Goal: Use online tool/utility: Utilize a website feature to perform a specific function

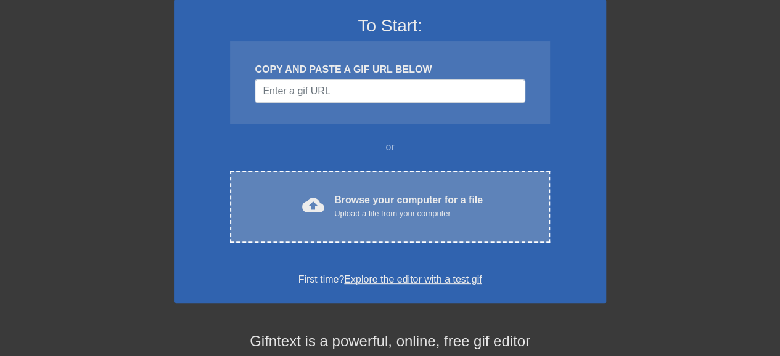
scroll to position [123, 0]
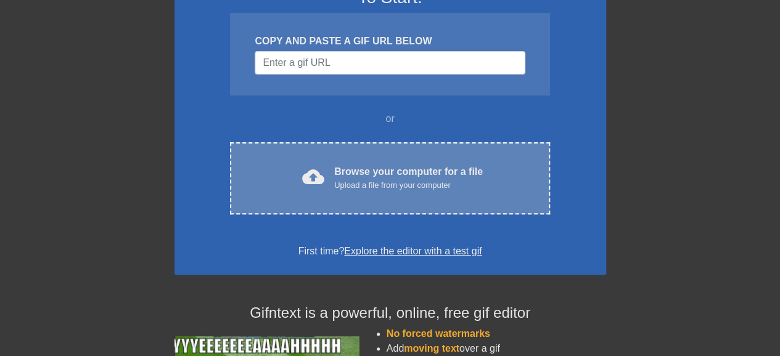
click at [359, 177] on div "Browse your computer for a file Upload a file from your computer" at bounding box center [408, 178] width 149 height 27
click at [354, 180] on div "Upload a file from your computer" at bounding box center [408, 185] width 149 height 12
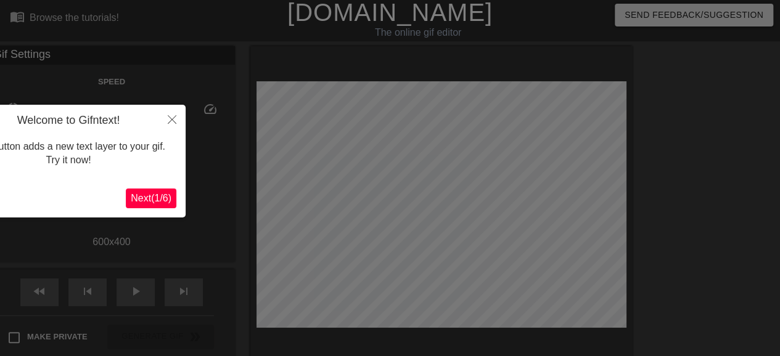
scroll to position [30, 0]
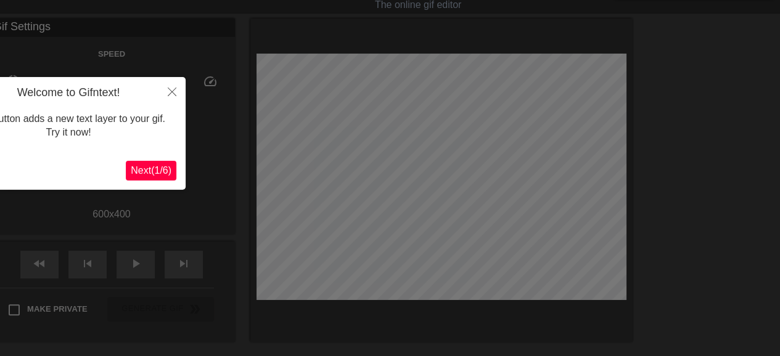
click at [160, 171] on span "Next ( 1 / 6 )" at bounding box center [151, 170] width 41 height 10
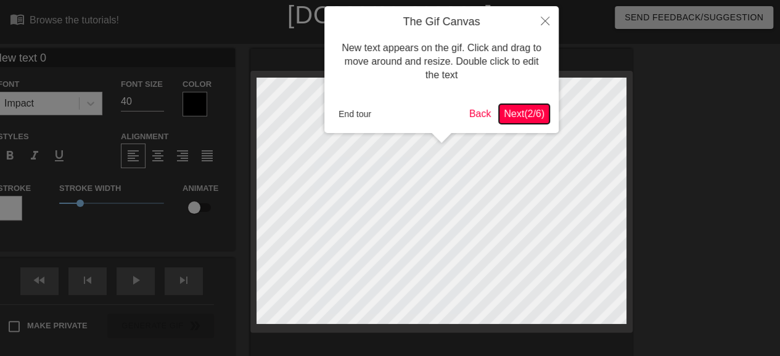
click at [522, 113] on span "Next ( 2 / 6 )" at bounding box center [524, 114] width 41 height 10
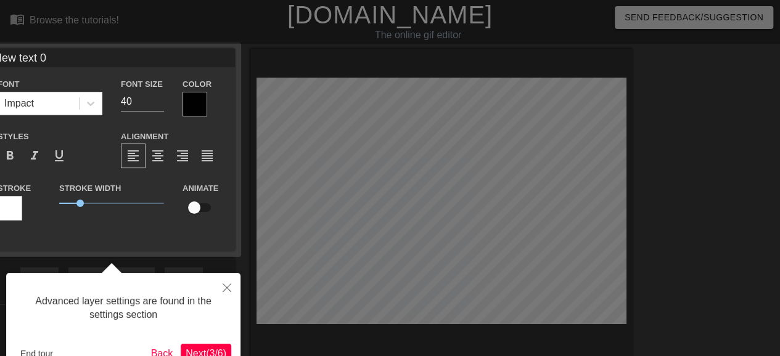
scroll to position [30, 0]
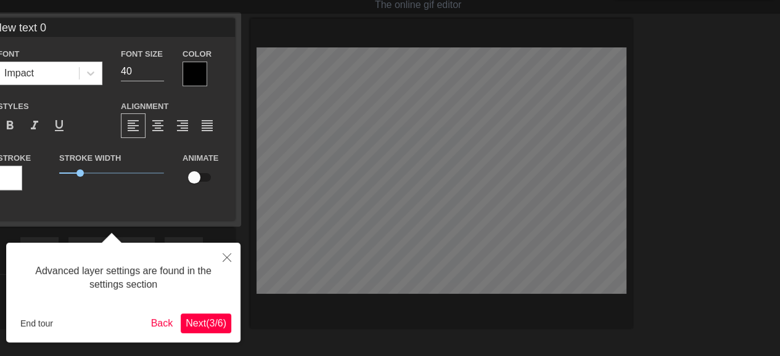
click at [192, 323] on span "Next ( 3 / 6 )" at bounding box center [206, 323] width 41 height 10
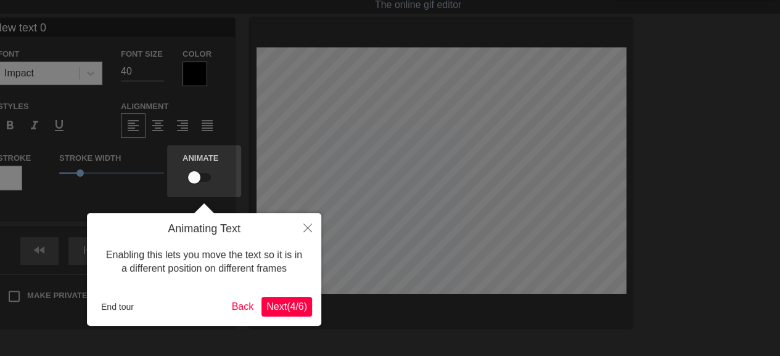
scroll to position [0, 0]
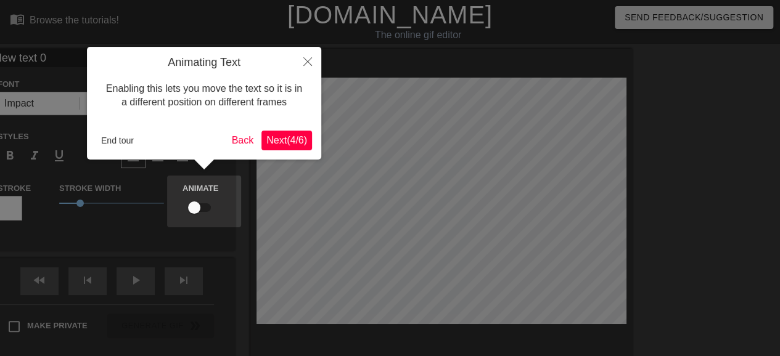
click at [280, 136] on span "Next ( 4 / 6 )" at bounding box center [286, 140] width 41 height 10
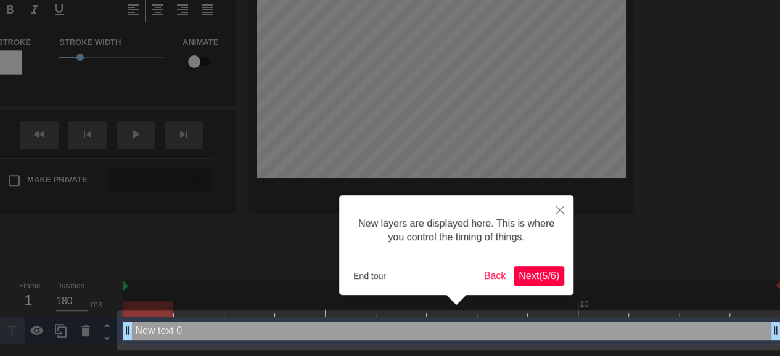
click at [519, 278] on span "Next ( 5 / 6 )" at bounding box center [539, 276] width 41 height 10
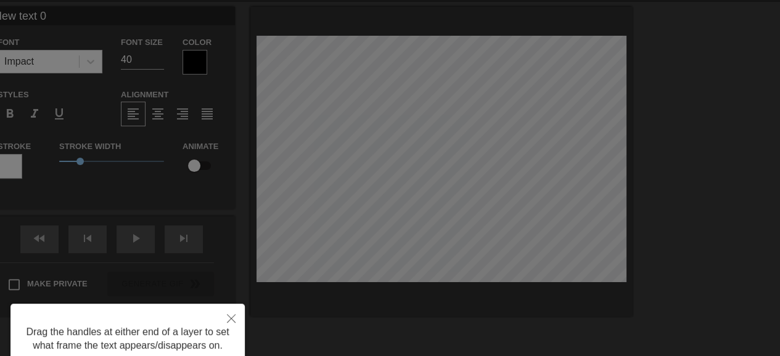
scroll to position [0, 0]
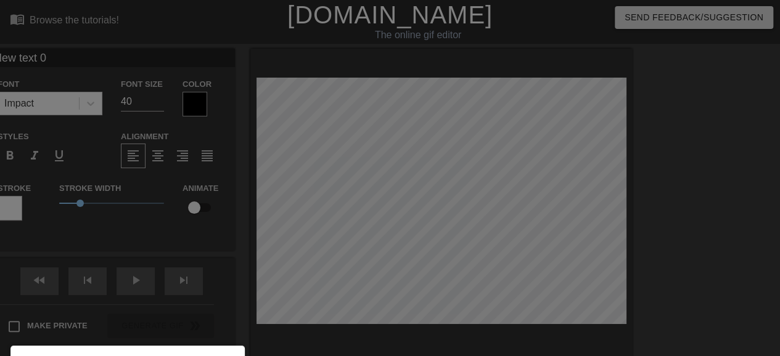
click at [347, 155] on div at bounding box center [390, 249] width 780 height 498
click at [91, 105] on div at bounding box center [390, 249] width 780 height 498
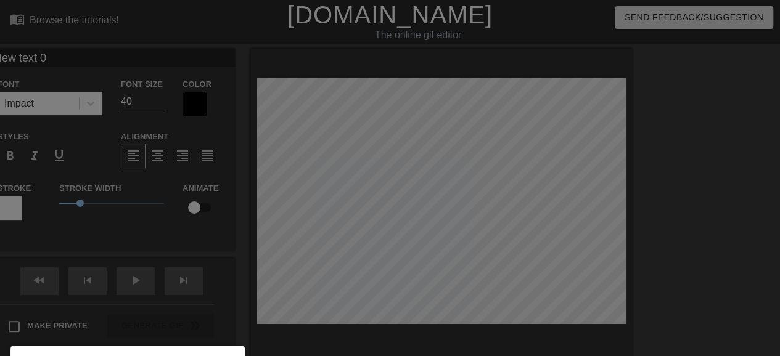
click at [91, 105] on div at bounding box center [390, 249] width 780 height 498
click at [310, 149] on div at bounding box center [390, 249] width 780 height 498
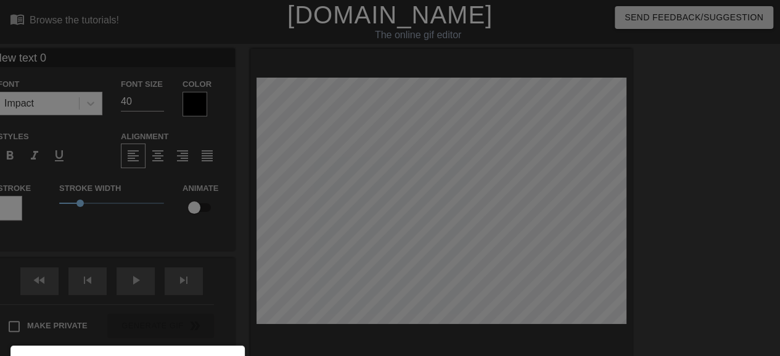
click at [310, 149] on div at bounding box center [390, 249] width 780 height 498
click at [94, 100] on div at bounding box center [390, 249] width 780 height 498
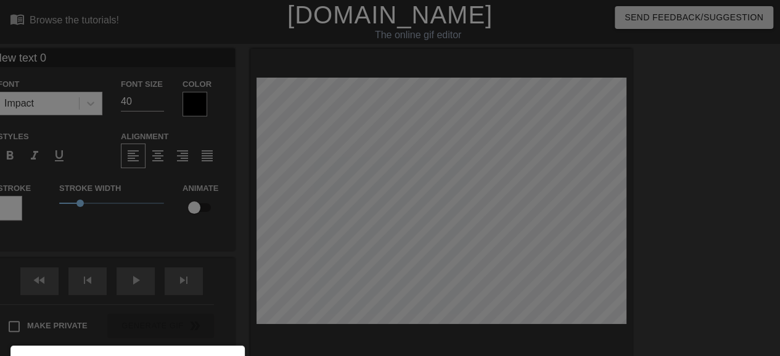
click at [94, 100] on div at bounding box center [390, 249] width 780 height 498
click at [93, 105] on div at bounding box center [390, 249] width 780 height 498
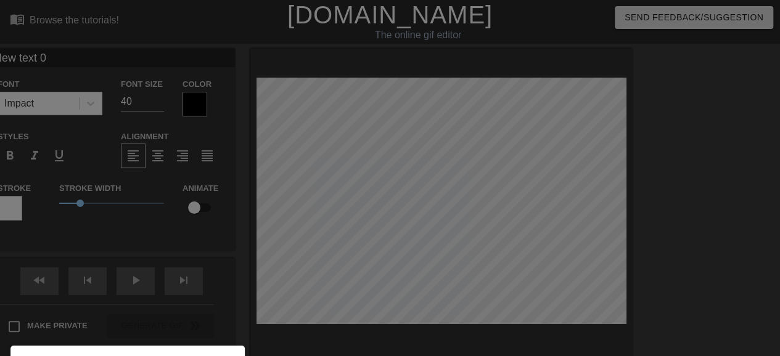
click at [656, 16] on div at bounding box center [390, 249] width 780 height 498
click at [200, 104] on div at bounding box center [390, 249] width 780 height 498
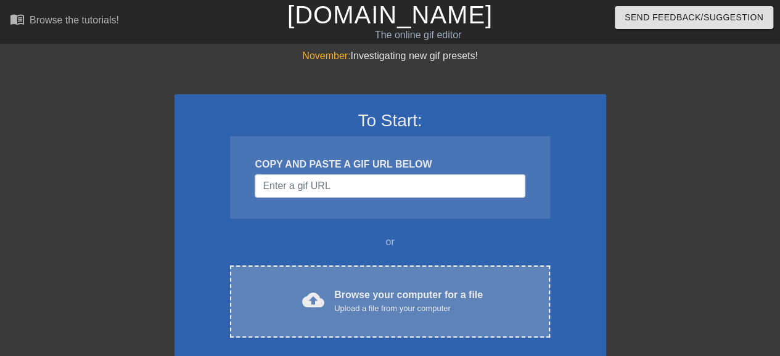
click at [350, 294] on div "Browse your computer for a file Upload a file from your computer" at bounding box center [408, 301] width 149 height 27
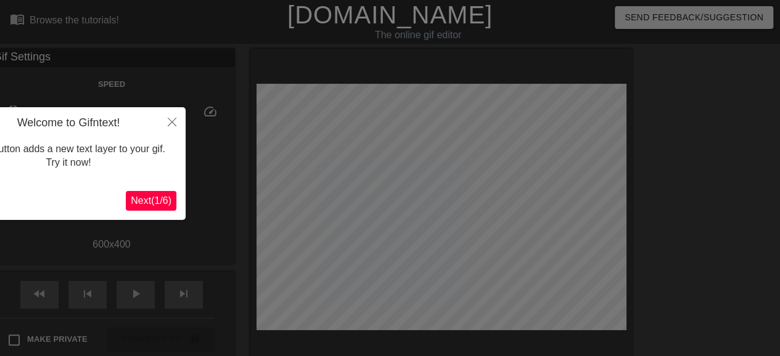
scroll to position [30, 0]
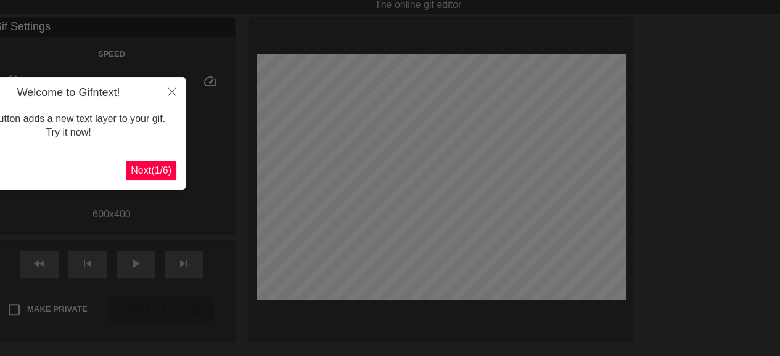
click at [159, 172] on span "Next ( 1 / 6 )" at bounding box center [151, 170] width 41 height 10
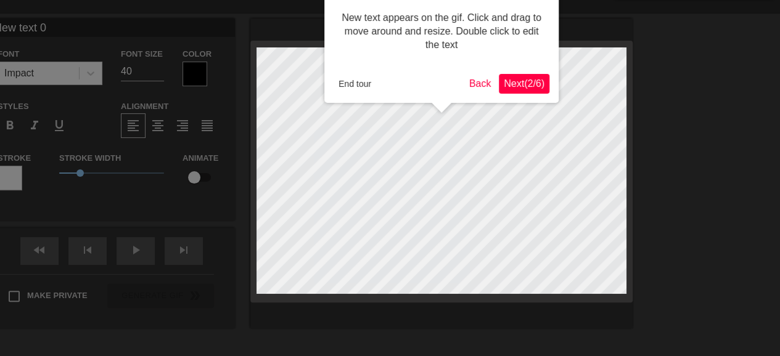
scroll to position [0, 0]
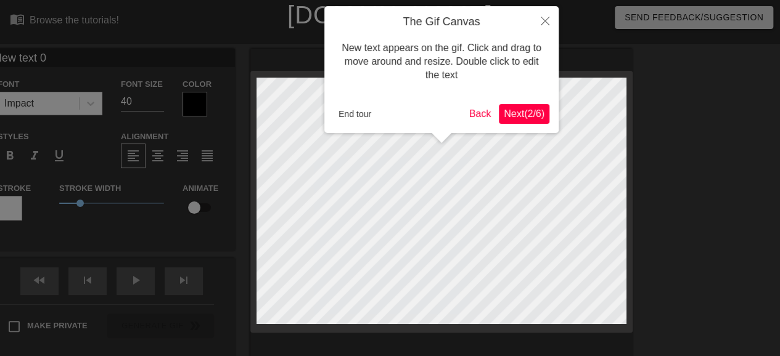
click at [514, 112] on span "Next ( 2 / 6 )" at bounding box center [524, 114] width 41 height 10
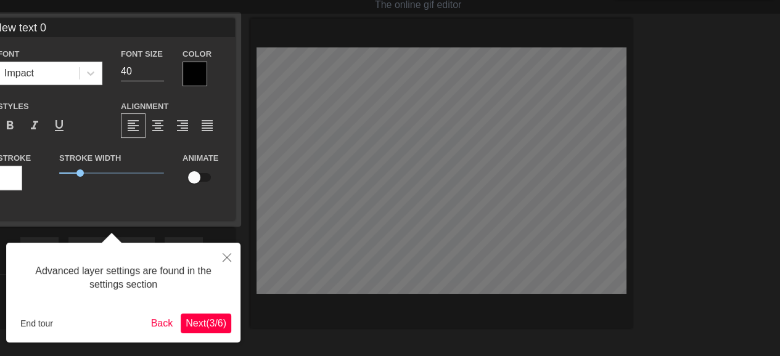
click at [199, 324] on span "Next ( 3 / 6 )" at bounding box center [206, 323] width 41 height 10
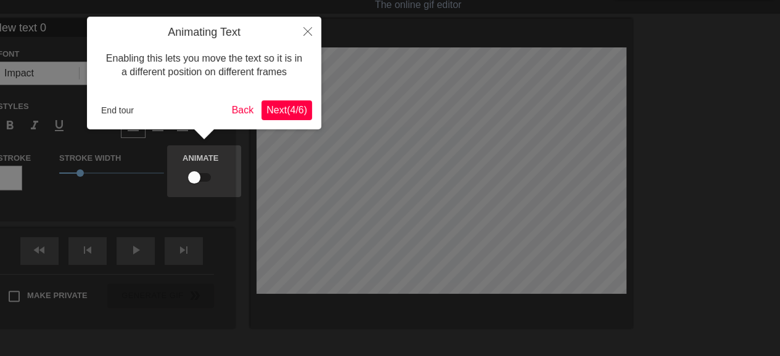
scroll to position [0, 0]
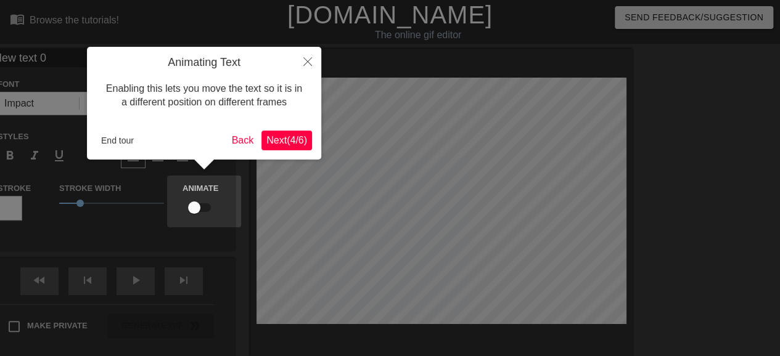
click at [270, 140] on span "Next ( 4 / 6 )" at bounding box center [286, 140] width 41 height 10
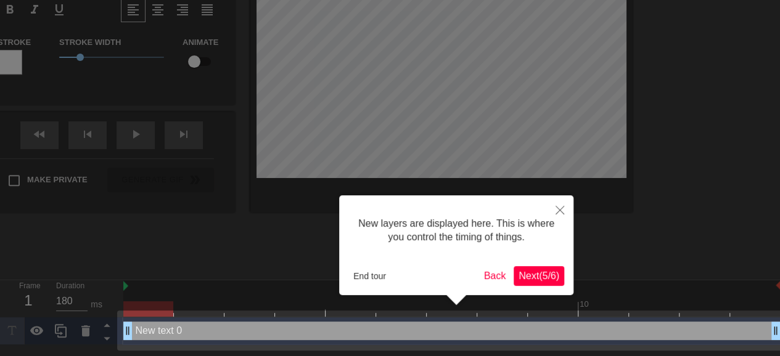
click at [528, 279] on span "Next ( 5 / 6 )" at bounding box center [539, 276] width 41 height 10
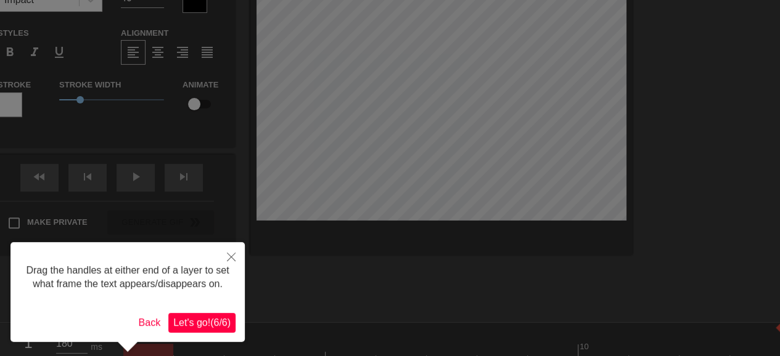
scroll to position [0, 0]
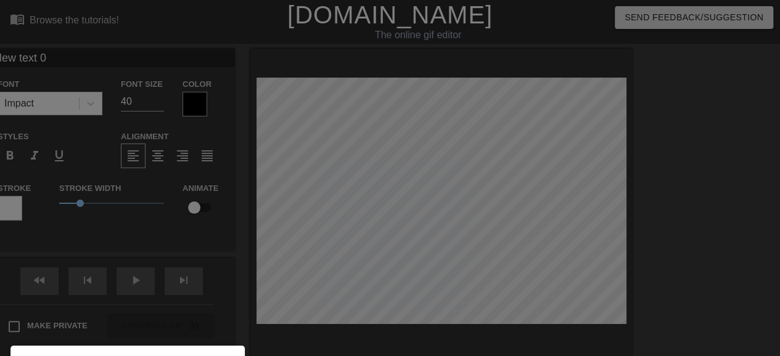
drag, startPoint x: 456, startPoint y: 200, endPoint x: 408, endPoint y: 171, distance: 56.7
click at [408, 171] on div at bounding box center [390, 249] width 780 height 498
drag, startPoint x: 425, startPoint y: 200, endPoint x: 382, endPoint y: 180, distance: 46.9
click at [389, 181] on div at bounding box center [390, 249] width 780 height 498
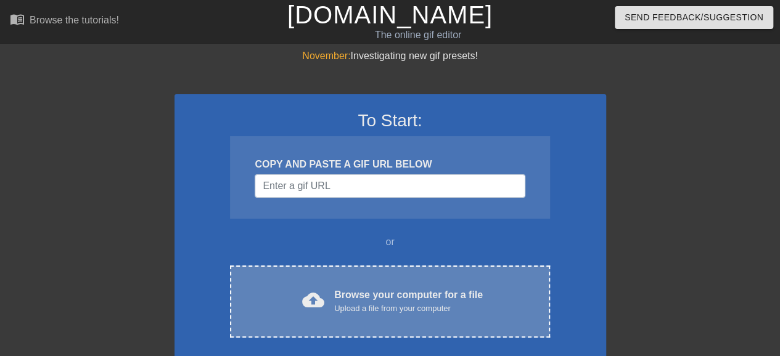
click at [379, 299] on div "Browse your computer for a file Upload a file from your computer" at bounding box center [408, 301] width 149 height 27
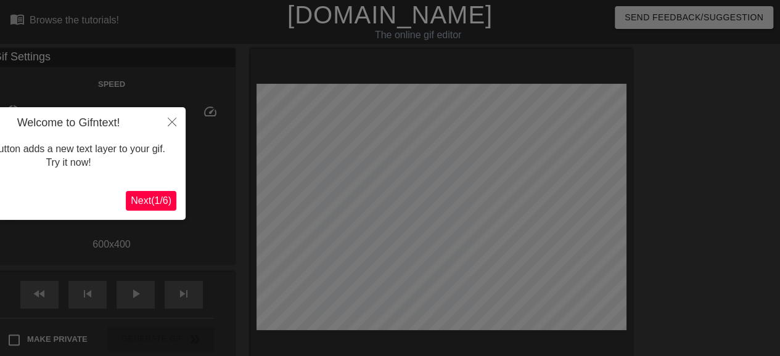
scroll to position [30, 0]
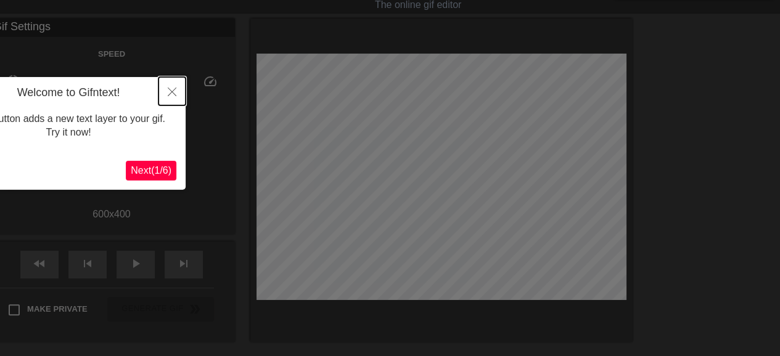
click at [172, 89] on icon "Close" at bounding box center [172, 92] width 9 height 9
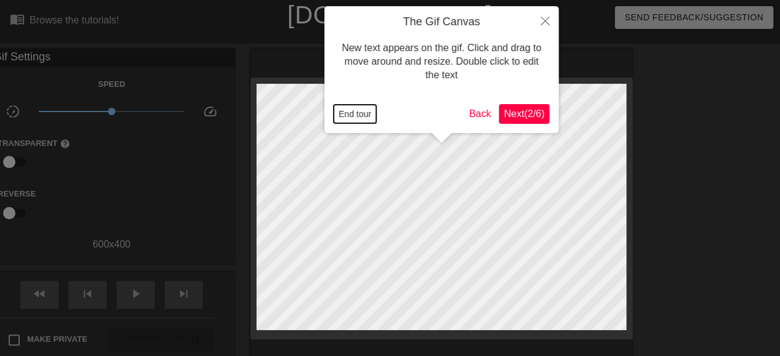
click at [353, 115] on button "End tour" at bounding box center [355, 114] width 43 height 19
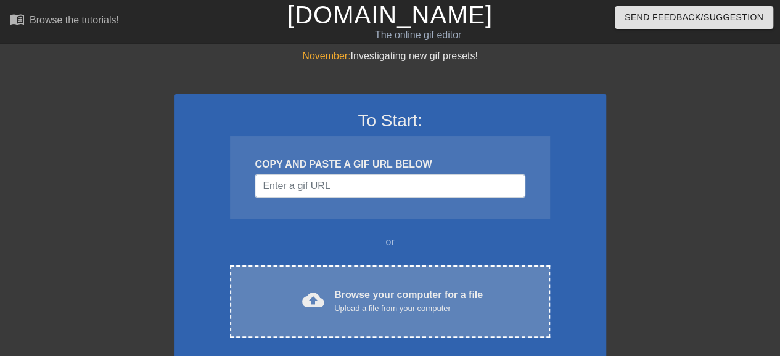
click at [374, 280] on div "cloud_upload Browse your computer for a file Upload a file from your computer C…" at bounding box center [389, 302] width 319 height 72
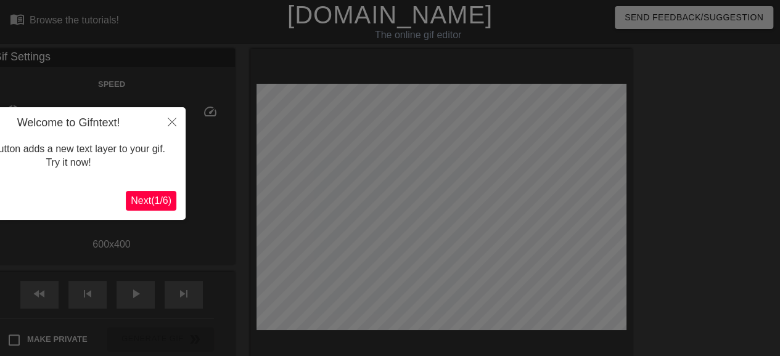
scroll to position [30, 0]
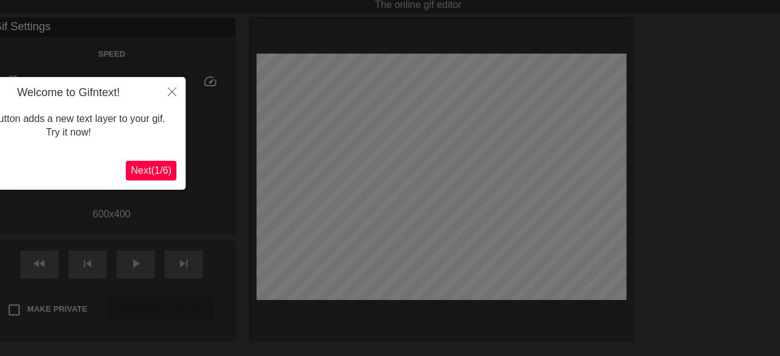
click at [155, 163] on button "Next ( 1 / 6 )" at bounding box center [151, 171] width 51 height 20
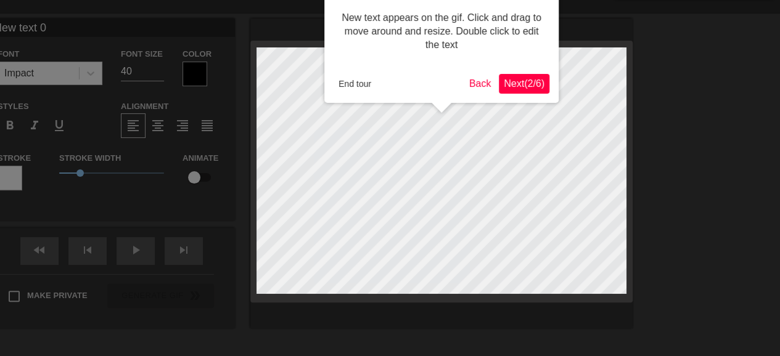
scroll to position [0, 0]
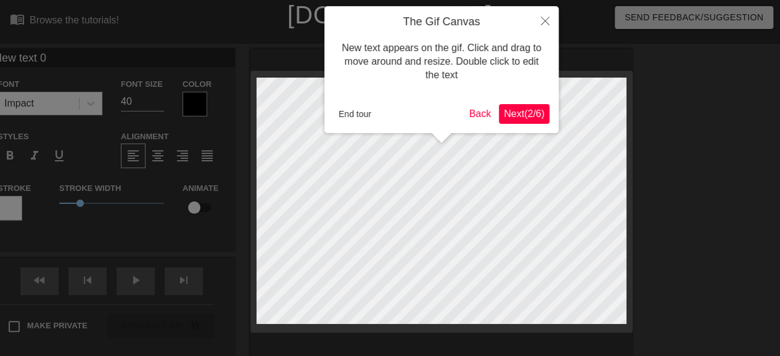
click at [509, 117] on span "Next ( 2 / 6 )" at bounding box center [524, 114] width 41 height 10
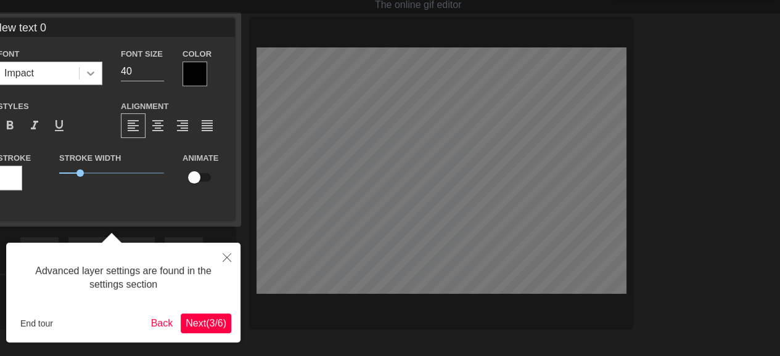
click at [91, 75] on icon at bounding box center [90, 74] width 7 height 4
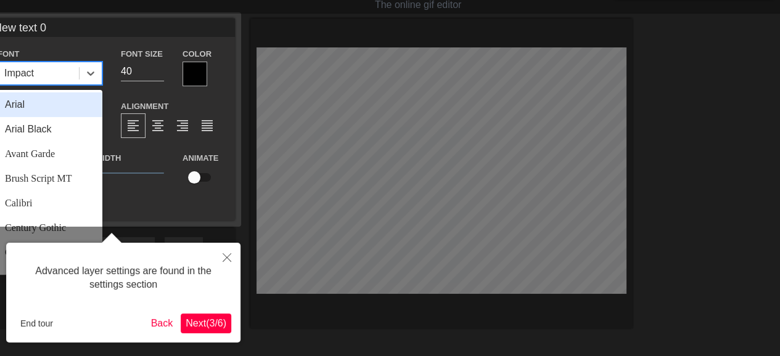
click at [51, 107] on div "Arial" at bounding box center [50, 105] width 105 height 25
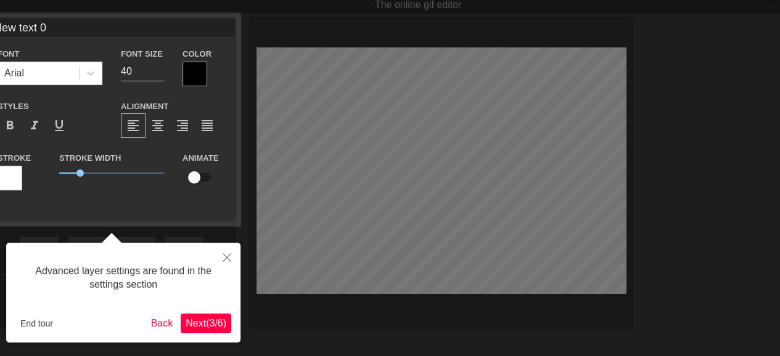
drag, startPoint x: 447, startPoint y: 172, endPoint x: 377, endPoint y: 113, distance: 91.4
click at [377, 113] on div at bounding box center [390, 217] width 780 height 494
drag, startPoint x: 429, startPoint y: 168, endPoint x: 373, endPoint y: 159, distance: 57.0
click at [373, 159] on div at bounding box center [390, 217] width 780 height 494
drag, startPoint x: 445, startPoint y: 175, endPoint x: 403, endPoint y: 156, distance: 46.7
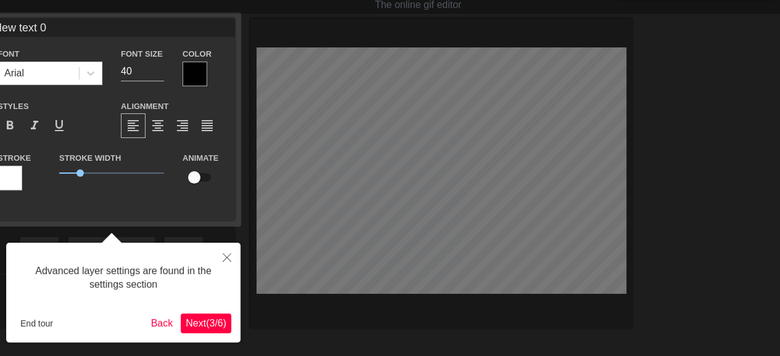
click at [403, 155] on div at bounding box center [390, 217] width 780 height 494
click at [206, 324] on span "Next ( 3 / 6 )" at bounding box center [206, 323] width 41 height 10
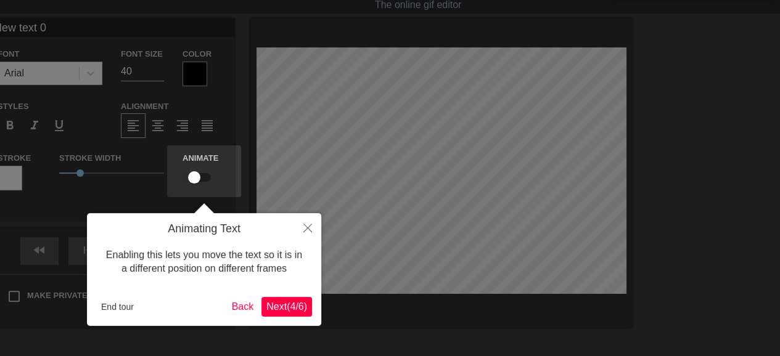
scroll to position [0, 0]
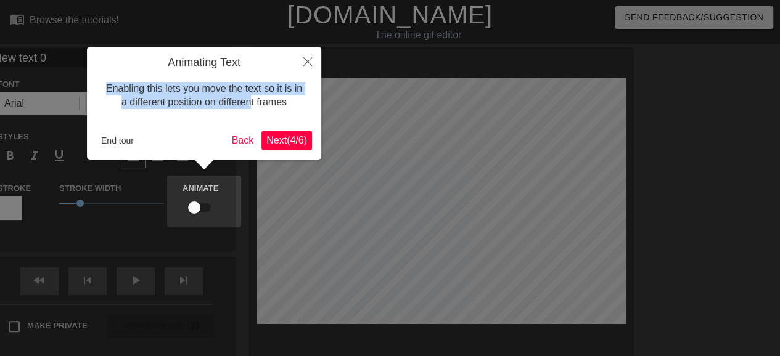
drag, startPoint x: 264, startPoint y: 68, endPoint x: 252, endPoint y: 104, distance: 37.1
click at [252, 104] on div "Animating Text Enabling this lets you move the text so it is in a different pos…" at bounding box center [204, 88] width 216 height 65
click at [271, 70] on div "Enabling this lets you move the text so it is in a different position on differ…" at bounding box center [204, 96] width 216 height 52
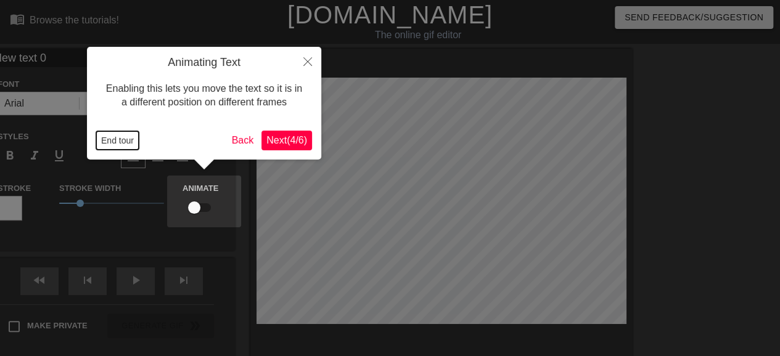
click at [125, 138] on button "End tour" at bounding box center [117, 140] width 43 height 19
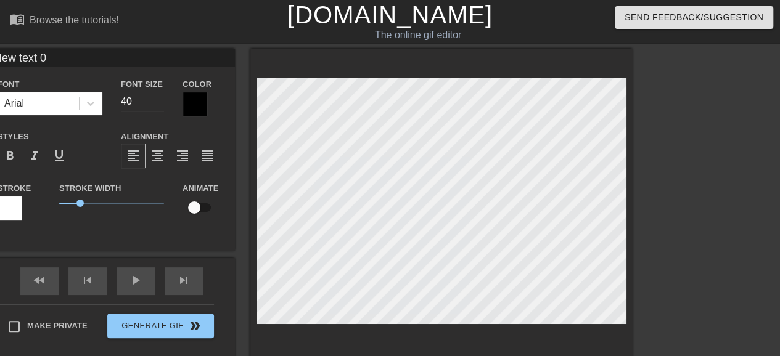
scroll to position [1, 1]
type input "btext 0"
type textarea "btext 0"
type input "bytext 0"
type textarea "bytext 0"
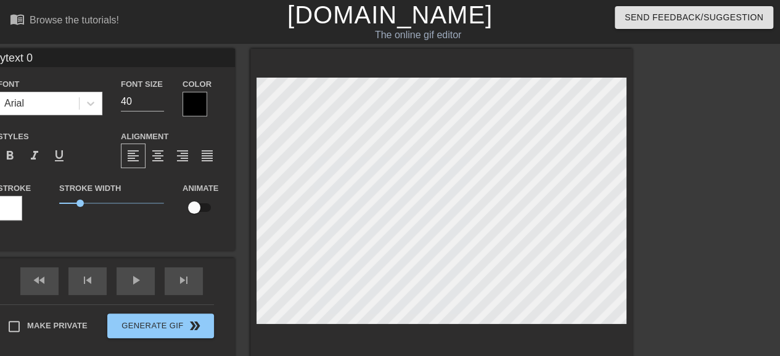
type input "by:text 0"
type textarea "by:text 0"
type input "by: text 0"
type textarea "by: text 0"
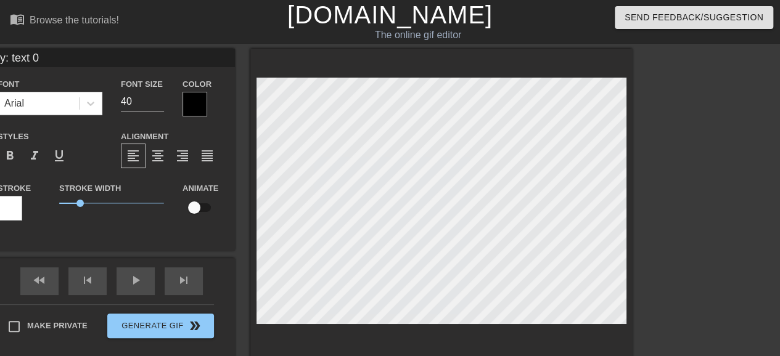
type input "by: Stext 0"
type textarea "by: Stext 0"
type input "by: S.text 0"
type textarea "by: S.text 0"
type input "by: S.ytext 0"
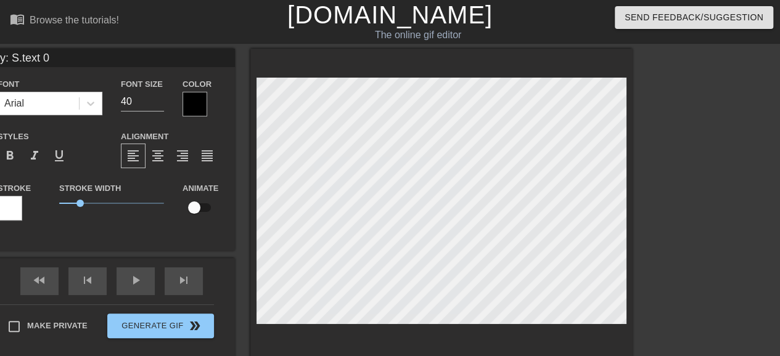
type textarea "by: S.ytext 0"
type input "by: S.y.text 0"
type textarea "by: S.y.Ctext 0"
type input "by: S.y.Chtext 0"
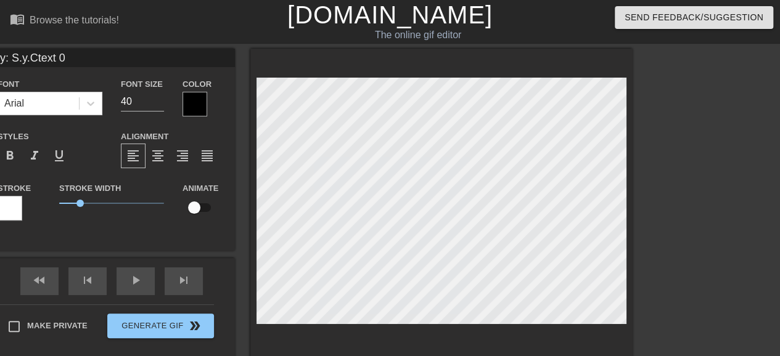
type textarea "by: S.y.Chtext 0"
type input "by: S.y.Chotext 0"
type textarea "by: S.y.Chotext 0"
type input "by: S.y.Choytext 0"
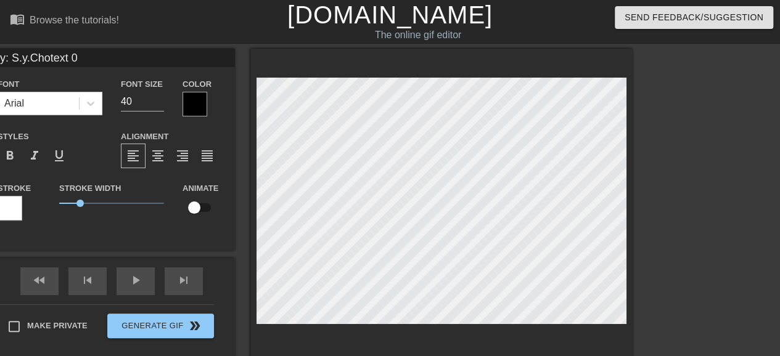
type textarea "by: S.y.Choytext 0"
type input "by: S.y.Choyext 0"
type textarea "by: S.y.Choyext 0"
type input "by: S.y.Choyxt 0"
type textarea "by: S.y.Choyxt 0"
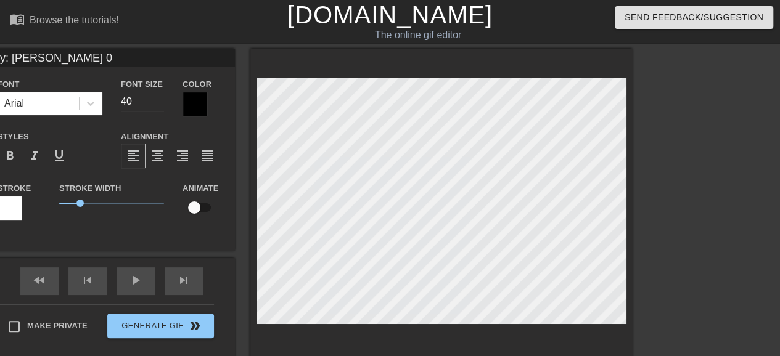
type input "by: S.y.Choyt 0"
type textarea "by: S.y.Choyt 0"
type input "by: S.y.Choy 0"
type textarea "by: S.y.Choy 0"
type input "by: S.y.Choy0"
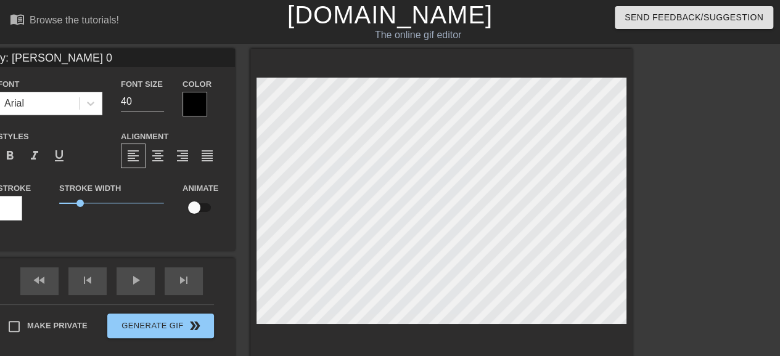
type textarea "by: S.y.Choy0"
type input "by: [PERSON_NAME]"
type textarea "by: [PERSON_NAME]"
click at [159, 107] on input "39" at bounding box center [142, 102] width 43 height 20
click at [159, 107] on input "38" at bounding box center [142, 102] width 43 height 20
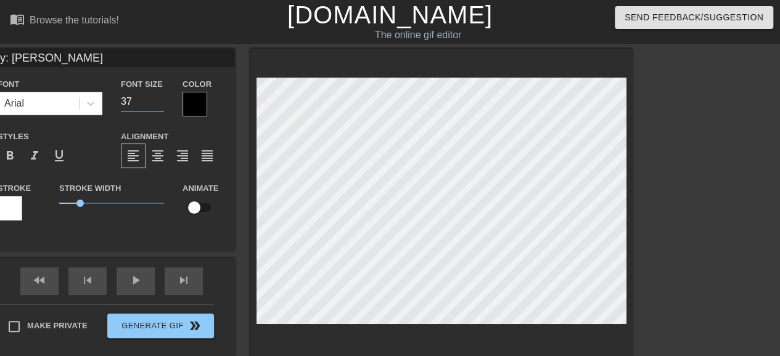
click at [159, 107] on input "37" at bounding box center [142, 102] width 43 height 20
click at [159, 107] on input "36" at bounding box center [142, 102] width 43 height 20
click at [159, 107] on input "35" at bounding box center [142, 102] width 43 height 20
click at [159, 107] on input "34" at bounding box center [142, 102] width 43 height 20
click at [159, 107] on input "33" at bounding box center [142, 102] width 43 height 20
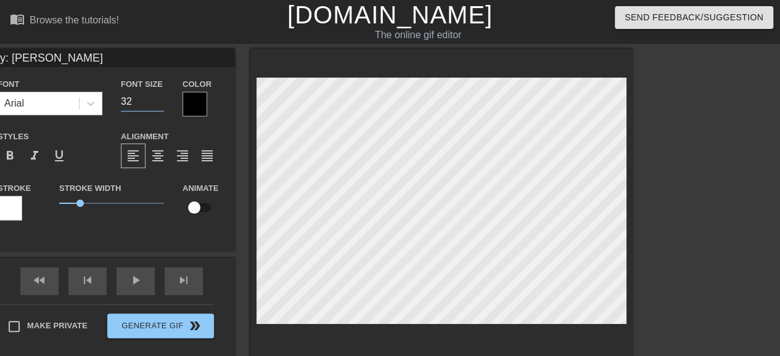
type input "32"
click at [159, 107] on input "32" at bounding box center [142, 102] width 43 height 20
click at [198, 98] on div at bounding box center [195, 104] width 25 height 25
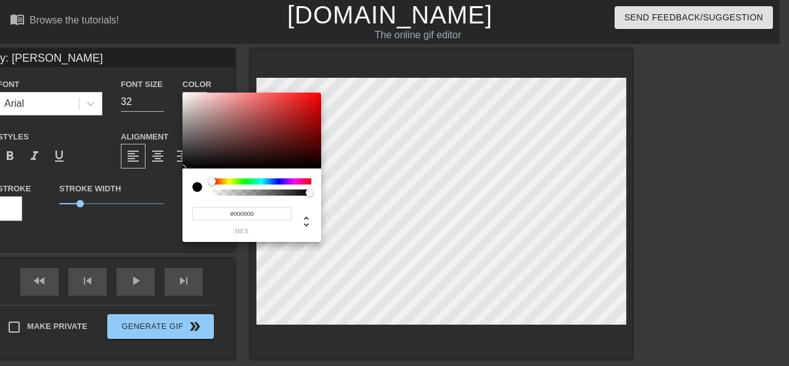
type input "#9D6C6C"
click at [226, 122] on div at bounding box center [252, 131] width 139 height 76
click at [247, 232] on span "hex" at bounding box center [241, 231] width 99 height 7
click at [198, 184] on div at bounding box center [197, 187] width 10 height 10
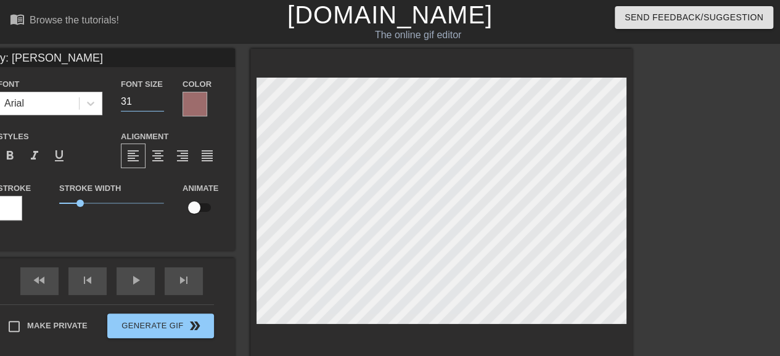
click at [158, 104] on input "31" at bounding box center [142, 102] width 43 height 20
click at [158, 104] on input "30" at bounding box center [142, 102] width 43 height 20
click at [158, 104] on input "29" at bounding box center [142, 102] width 43 height 20
click at [158, 104] on input "28" at bounding box center [142, 102] width 43 height 20
click at [158, 104] on input "27" at bounding box center [142, 102] width 43 height 20
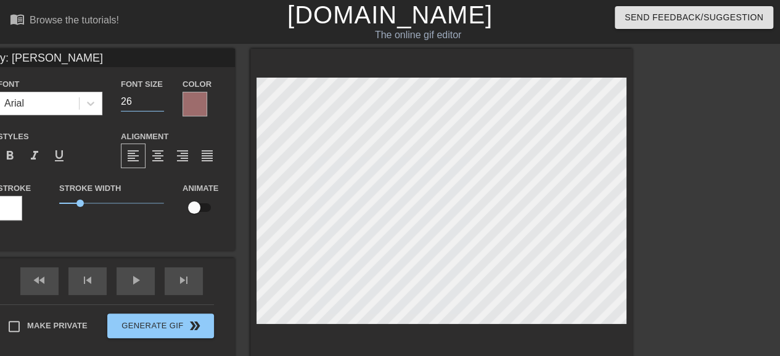
click at [158, 104] on input "26" at bounding box center [142, 102] width 43 height 20
click at [158, 104] on input "25" at bounding box center [142, 102] width 43 height 20
click at [158, 104] on input "24" at bounding box center [142, 102] width 43 height 20
type input "23"
click at [158, 104] on input "23" at bounding box center [142, 102] width 43 height 20
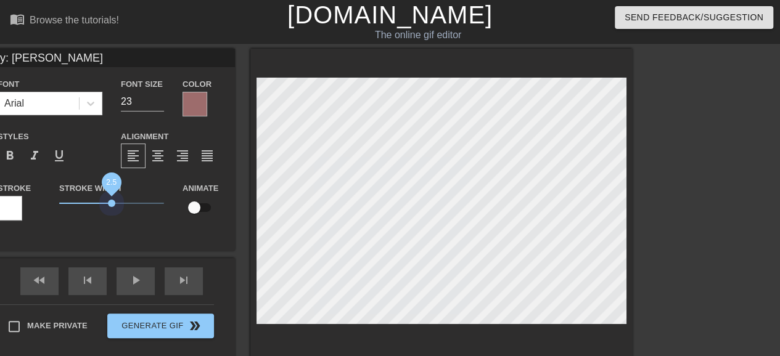
drag, startPoint x: 80, startPoint y: 204, endPoint x: 111, endPoint y: 212, distance: 32.6
click at [111, 211] on span "2.5" at bounding box center [111, 203] width 105 height 15
drag, startPoint x: 110, startPoint y: 204, endPoint x: 65, endPoint y: 208, distance: 44.6
click at [65, 207] on span "0.3" at bounding box center [65, 203] width 7 height 7
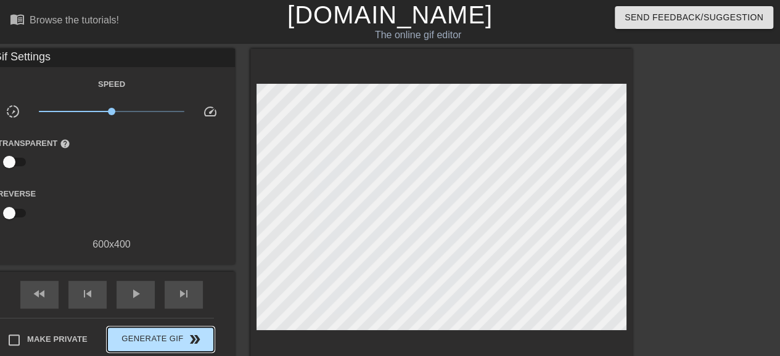
click at [143, 326] on div "Make Private Generate Gif double_arrow" at bounding box center [106, 342] width 216 height 49
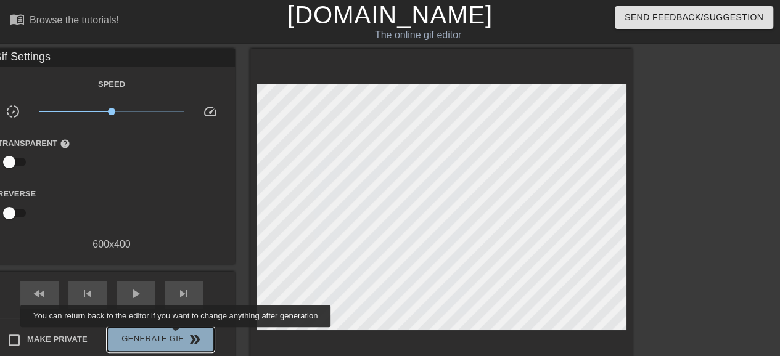
click at [177, 336] on span "Generate Gif double_arrow" at bounding box center [160, 339] width 97 height 15
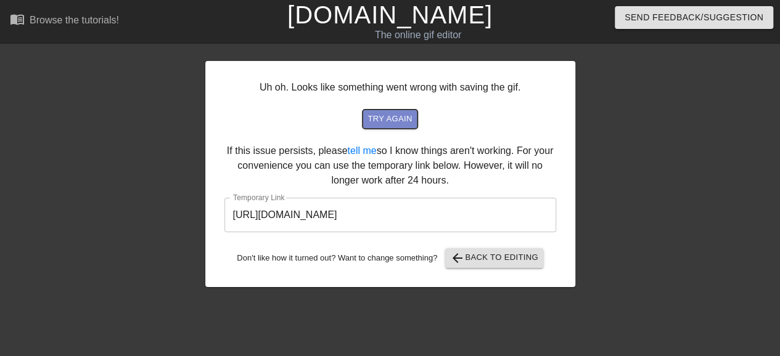
click at [392, 122] on span "try again" at bounding box center [390, 119] width 44 height 14
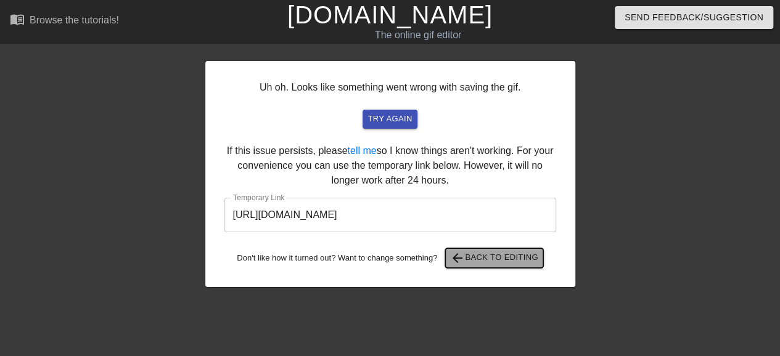
click at [483, 258] on span "arrow_back Back to Editing" at bounding box center [494, 258] width 88 height 15
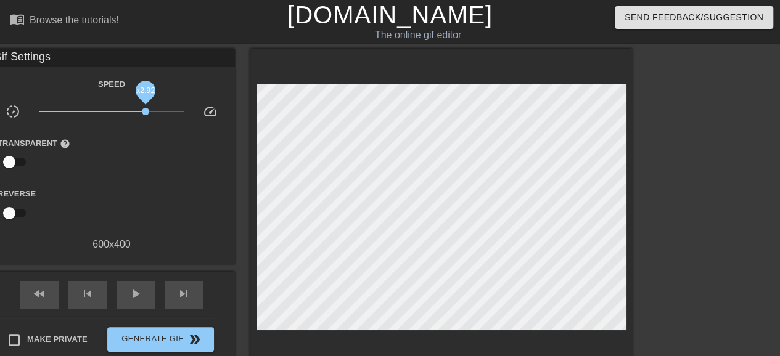
drag, startPoint x: 109, startPoint y: 110, endPoint x: 146, endPoint y: 112, distance: 37.1
click at [146, 112] on span "x2.92" at bounding box center [145, 111] width 7 height 7
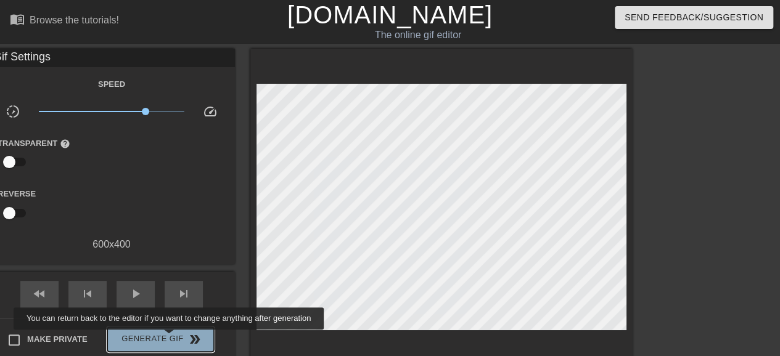
click at [170, 339] on span "Generate Gif double_arrow" at bounding box center [160, 339] width 97 height 15
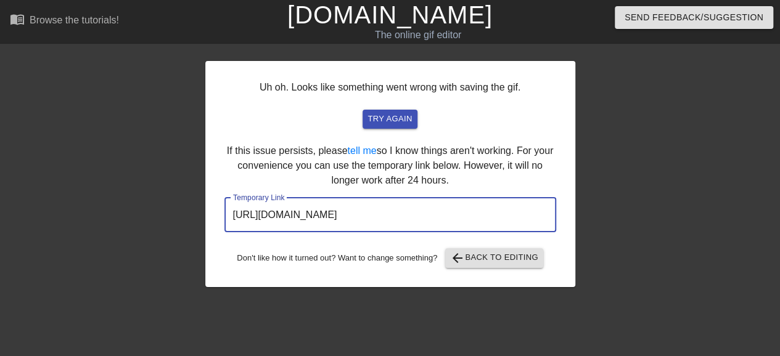
drag, startPoint x: 235, startPoint y: 213, endPoint x: 492, endPoint y: 216, distance: 257.2
click at [492, 216] on input "https://www.gifntext.com/temp_generations/BMJHWggg.gif" at bounding box center [390, 215] width 332 height 35
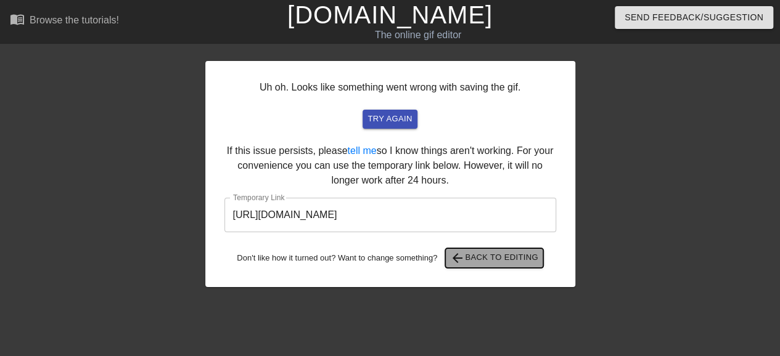
click at [492, 254] on span "arrow_back Back to Editing" at bounding box center [494, 258] width 88 height 15
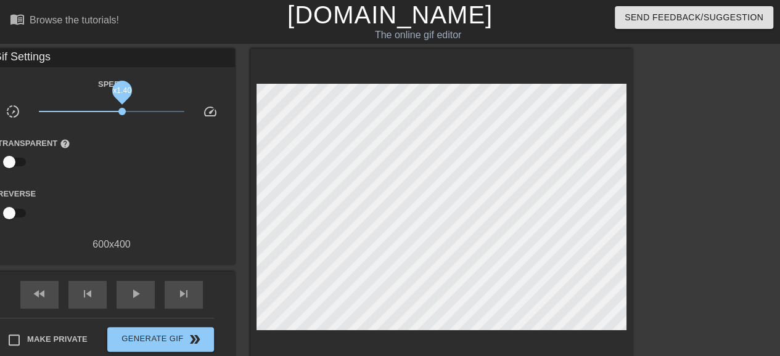
drag, startPoint x: 143, startPoint y: 110, endPoint x: 122, endPoint y: 109, distance: 21.1
click at [122, 109] on span "x1.40" at bounding box center [121, 111] width 7 height 7
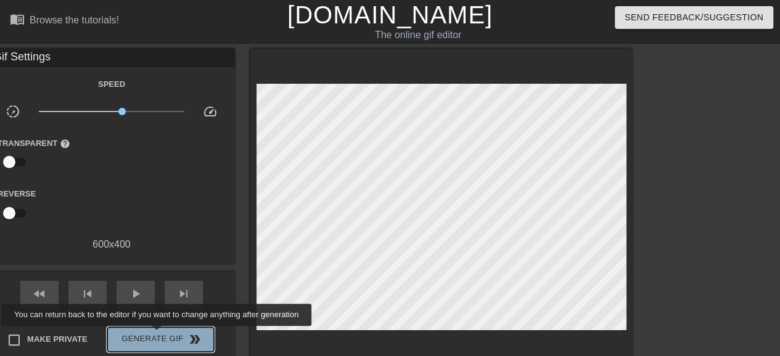
click at [158, 335] on span "Generate Gif double_arrow" at bounding box center [160, 339] width 97 height 15
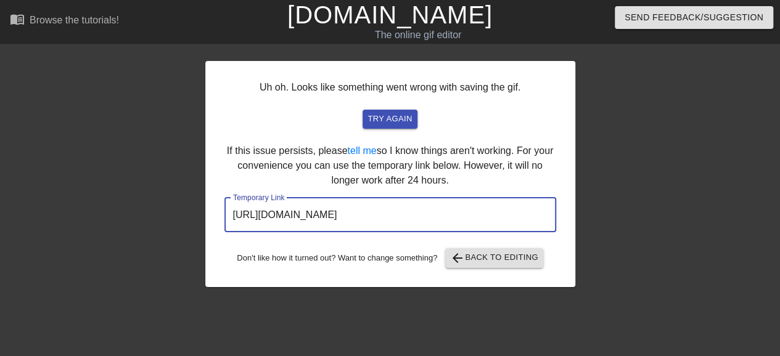
drag, startPoint x: 232, startPoint y: 216, endPoint x: 469, endPoint y: 213, distance: 236.9
click at [481, 207] on input "https://www.gifntext.com/temp_generations/8P8IrBx0.gif" at bounding box center [390, 215] width 332 height 35
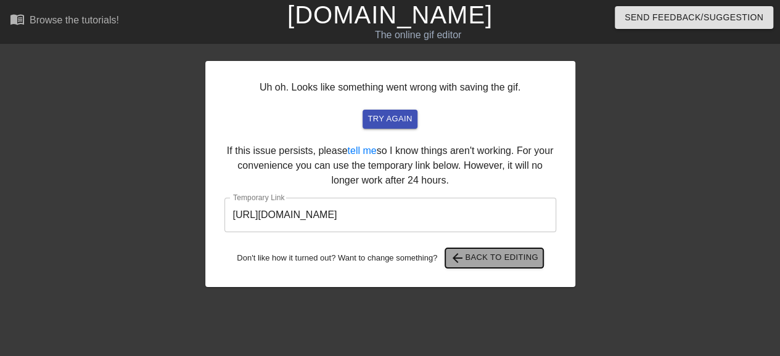
click at [487, 255] on span "arrow_back Back to Editing" at bounding box center [494, 258] width 88 height 15
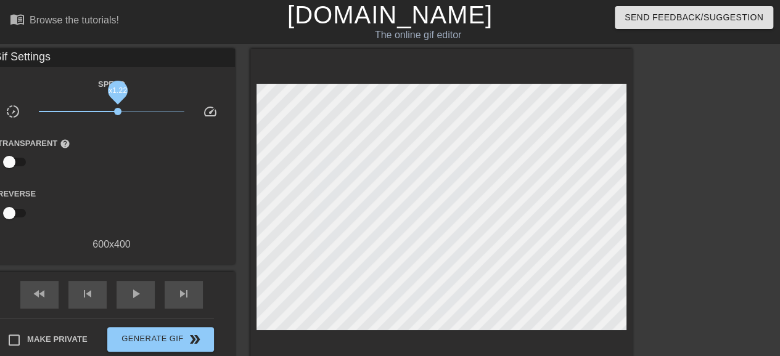
click at [118, 110] on span "x1.22" at bounding box center [117, 111] width 7 height 7
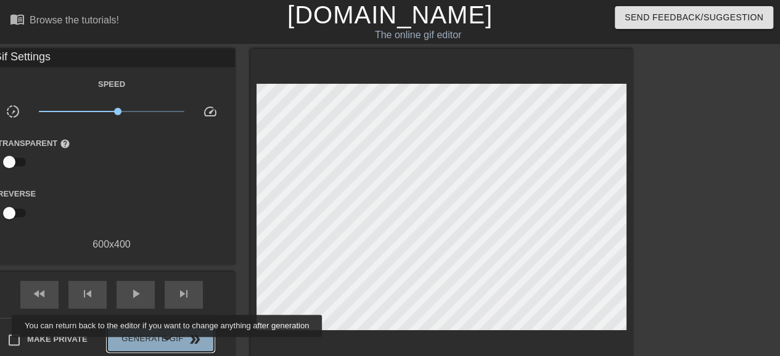
click at [168, 346] on span "Generate Gif double_arrow" at bounding box center [160, 339] width 97 height 15
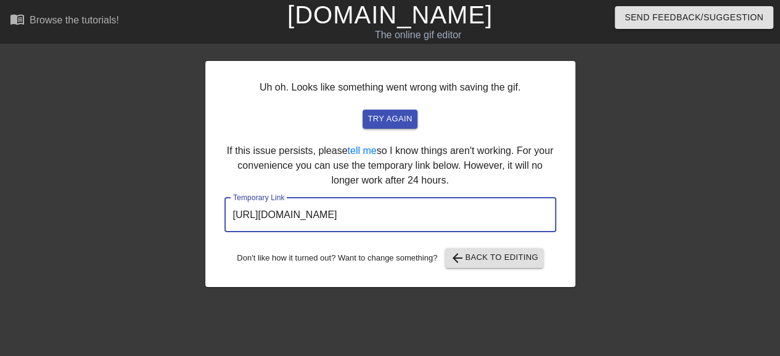
drag, startPoint x: 233, startPoint y: 216, endPoint x: 513, endPoint y: 224, distance: 280.1
click at [513, 224] on input "https://www.gifntext.com/temp_generations/xmwRc0uD.gif" at bounding box center [390, 215] width 332 height 35
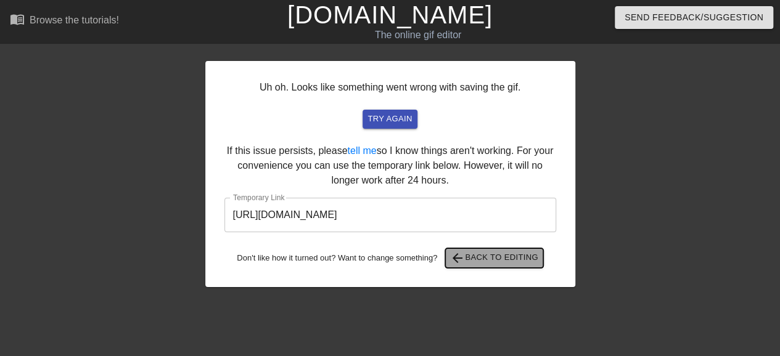
click at [474, 256] on span "arrow_back Back to Editing" at bounding box center [494, 258] width 88 height 15
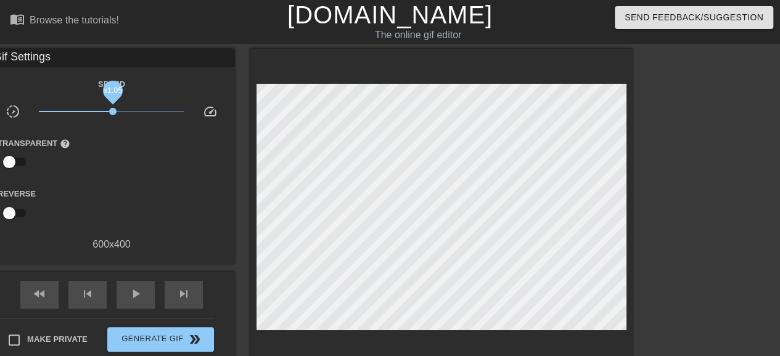
click at [113, 112] on span "x1.05" at bounding box center [112, 111] width 7 height 7
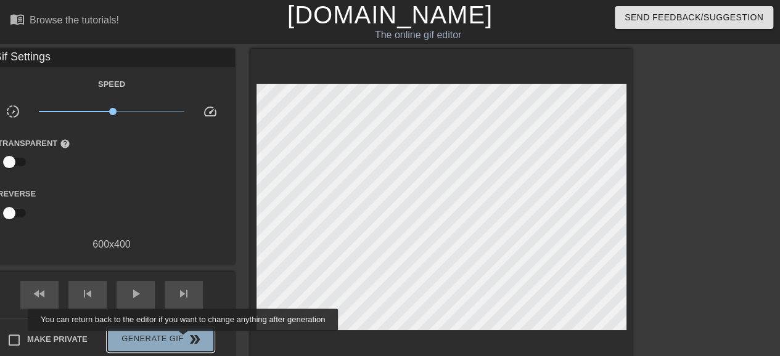
click at [184, 340] on span "Generate Gif double_arrow" at bounding box center [160, 339] width 97 height 15
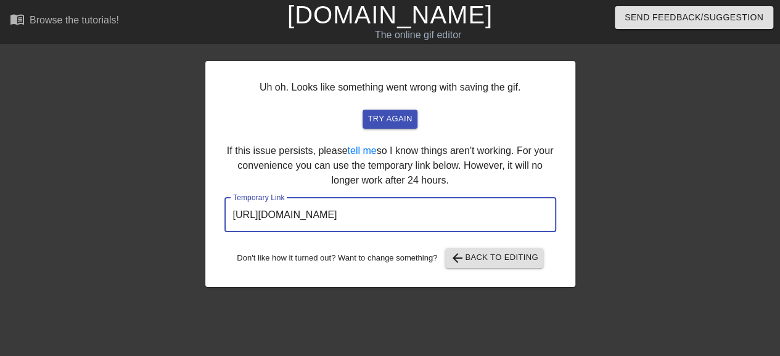
drag, startPoint x: 234, startPoint y: 215, endPoint x: 482, endPoint y: 205, distance: 248.2
click at [482, 205] on input "https://www.gifntext.com/temp_generations/F6Fxbfz0.gif" at bounding box center [390, 215] width 332 height 35
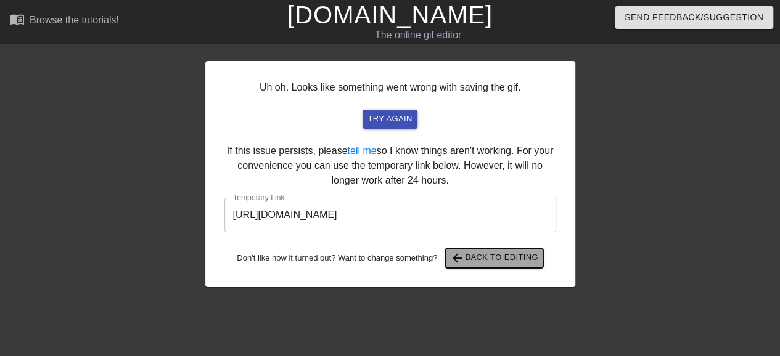
click at [496, 258] on span "arrow_back Back to Editing" at bounding box center [494, 258] width 88 height 15
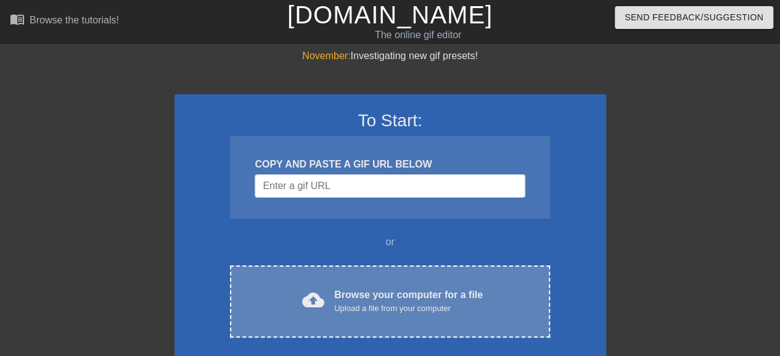
click at [349, 305] on div "Upload a file from your computer" at bounding box center [408, 309] width 149 height 12
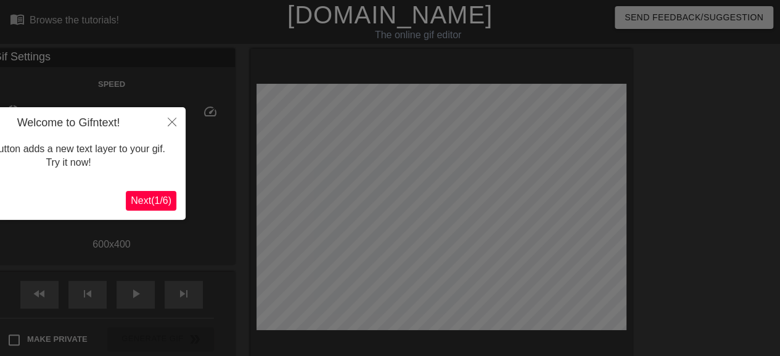
scroll to position [30, 0]
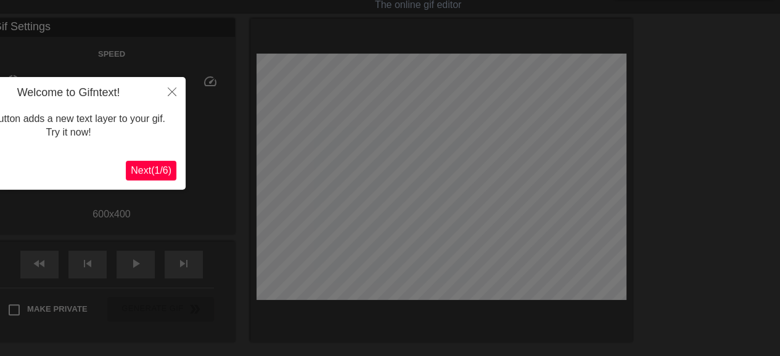
click at [160, 166] on span "Next ( 1 / 6 )" at bounding box center [151, 170] width 41 height 10
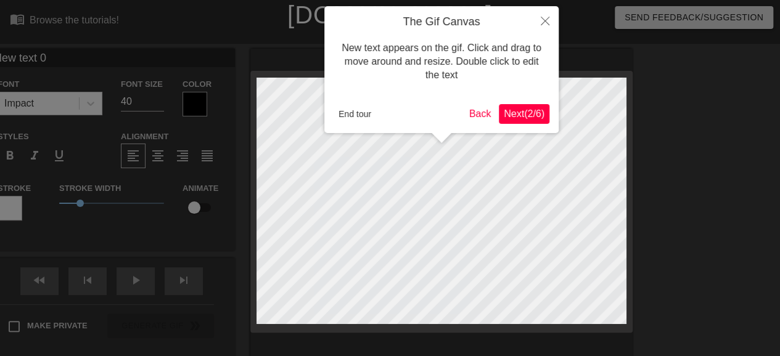
click at [518, 111] on span "Next ( 2 / 6 )" at bounding box center [524, 114] width 41 height 10
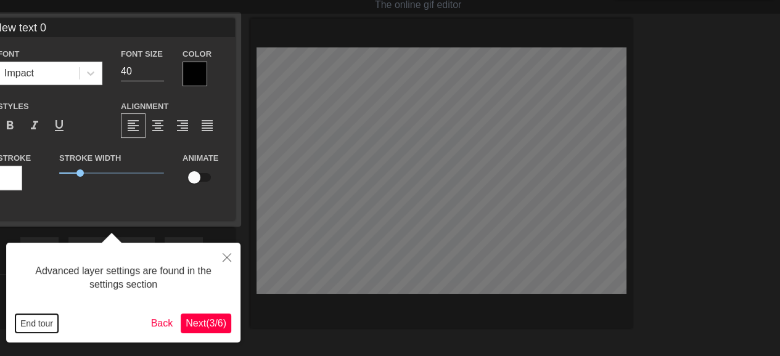
click at [39, 319] on button "End tour" at bounding box center [36, 324] width 43 height 19
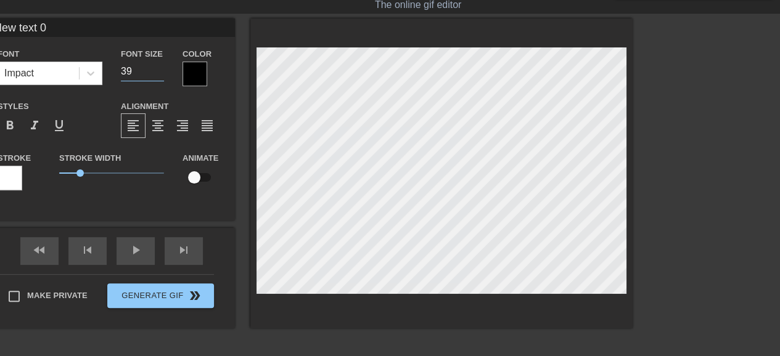
click at [159, 73] on input "39" at bounding box center [142, 72] width 43 height 20
click at [159, 73] on input "38" at bounding box center [142, 72] width 43 height 20
click at [159, 73] on input "37" at bounding box center [142, 72] width 43 height 20
click at [159, 73] on input "34" at bounding box center [142, 72] width 43 height 20
click at [159, 73] on input "33" at bounding box center [142, 72] width 43 height 20
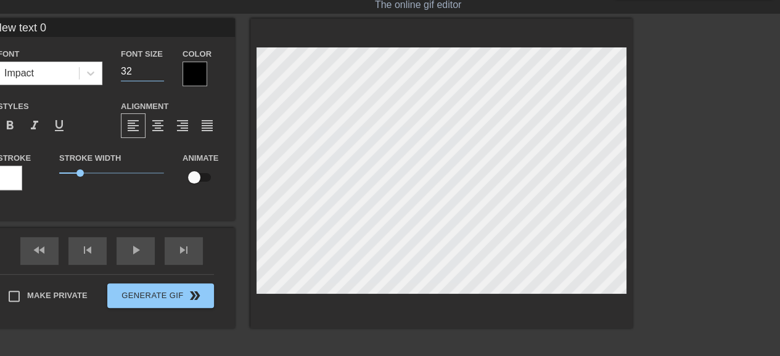
click at [159, 73] on input "32" at bounding box center [142, 72] width 43 height 20
click at [159, 73] on input "31" at bounding box center [142, 72] width 43 height 20
click at [159, 73] on input "30" at bounding box center [142, 72] width 43 height 20
type input "29"
click at [159, 73] on input "29" at bounding box center [142, 72] width 43 height 20
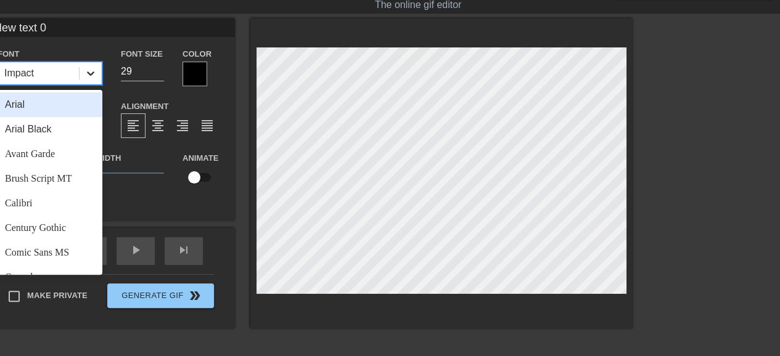
click at [93, 73] on icon at bounding box center [90, 74] width 7 height 4
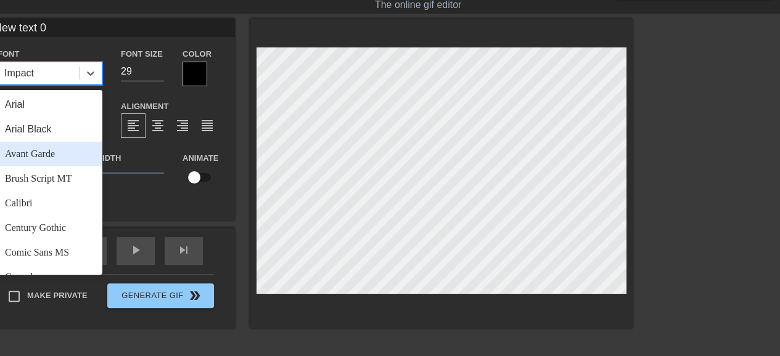
click at [50, 155] on div "Avant Garde" at bounding box center [50, 154] width 105 height 25
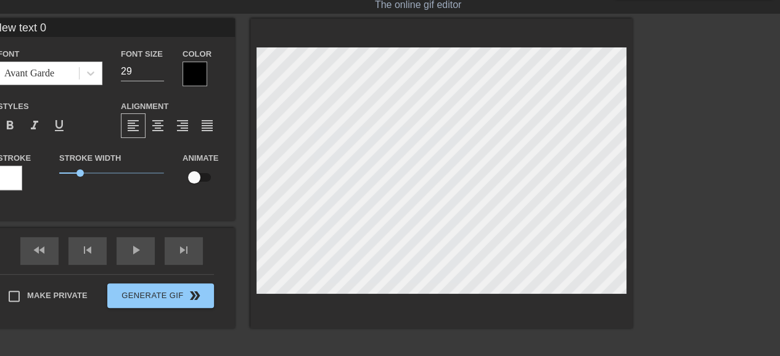
click at [197, 75] on div at bounding box center [195, 74] width 25 height 25
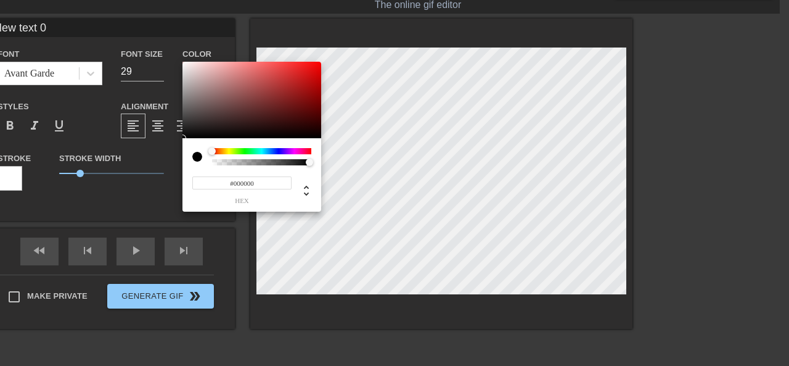
type input "#CDA7A7"
click at [208, 77] on div at bounding box center [252, 100] width 139 height 76
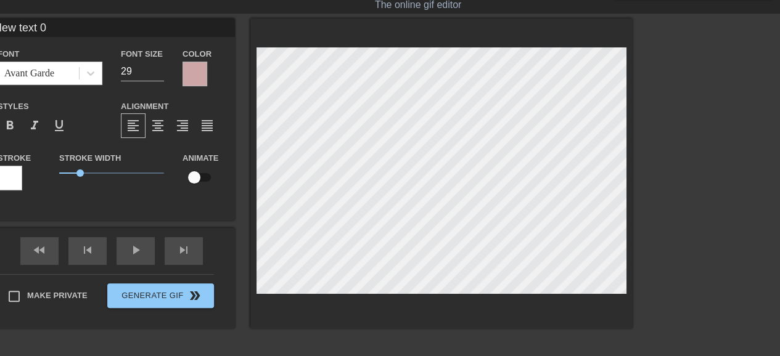
scroll to position [1, 2]
type input "b"
type textarea "b"
type input "by"
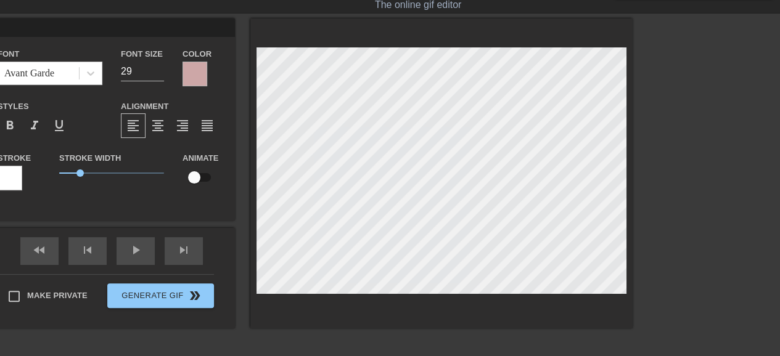
type textarea "by"
type input "by:"
type textarea "by:"
type input "by:"
type textarea "by:"
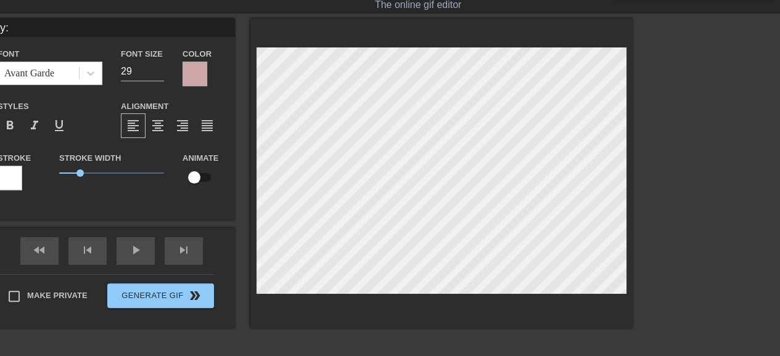
type input "by: S"
type textarea "by: S"
type input "by: S."
type textarea "by: S."
type input "by: S.y"
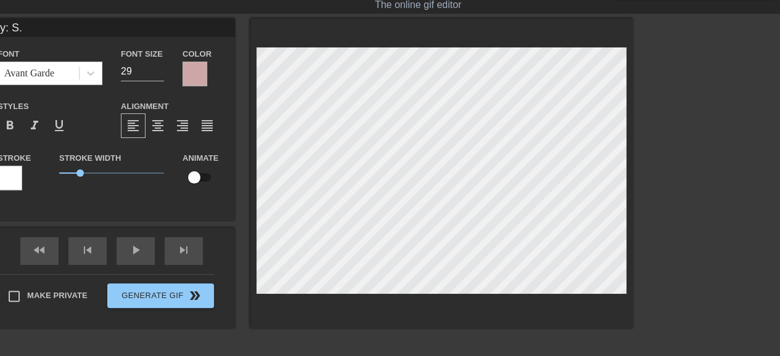
type textarea "by: S.y"
type input "by: S.y."
type textarea "by: S.y.C"
type input "by: [DOMAIN_NAME]"
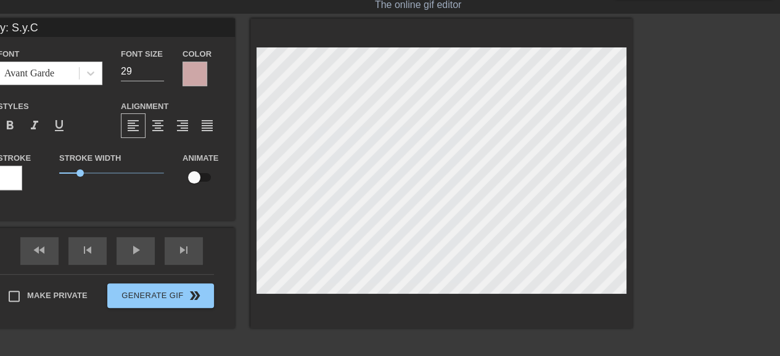
type textarea "by: [DOMAIN_NAME]"
type input "by: [PERSON_NAME]"
type textarea "by: [PERSON_NAME]"
type input "by: [PERSON_NAME]"
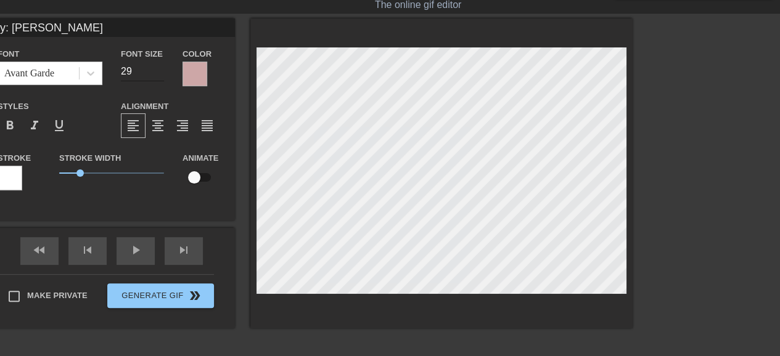
type textarea "by: [PERSON_NAME]"
click at [160, 75] on input "28" at bounding box center [142, 72] width 43 height 20
click at [160, 75] on input "27" at bounding box center [142, 72] width 43 height 20
click at [159, 75] on input "26" at bounding box center [142, 72] width 43 height 20
click at [159, 75] on input "25" at bounding box center [142, 72] width 43 height 20
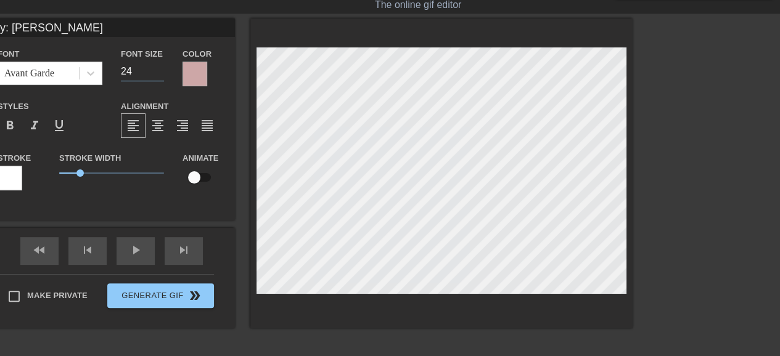
click at [159, 75] on input "24" at bounding box center [142, 72] width 43 height 20
type input "23"
click at [159, 75] on input "23" at bounding box center [142, 72] width 43 height 20
click at [196, 78] on div at bounding box center [195, 74] width 25 height 25
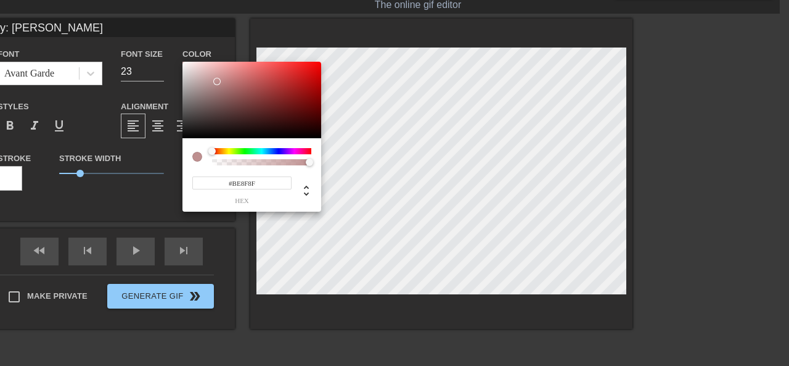
type input "#BE8F8F"
click at [217, 81] on div at bounding box center [252, 100] width 139 height 76
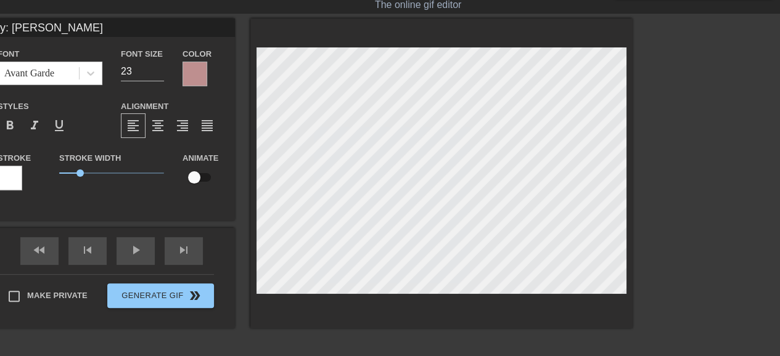
click at [197, 73] on div at bounding box center [195, 74] width 25 height 25
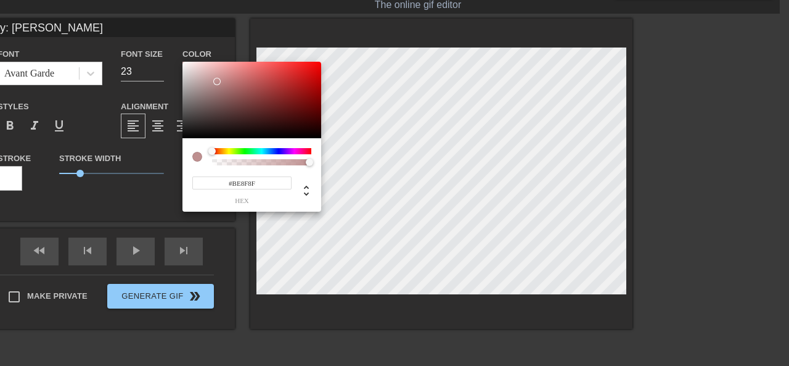
type input "#B27F7F"
click at [222, 85] on div at bounding box center [225, 88] width 7 height 7
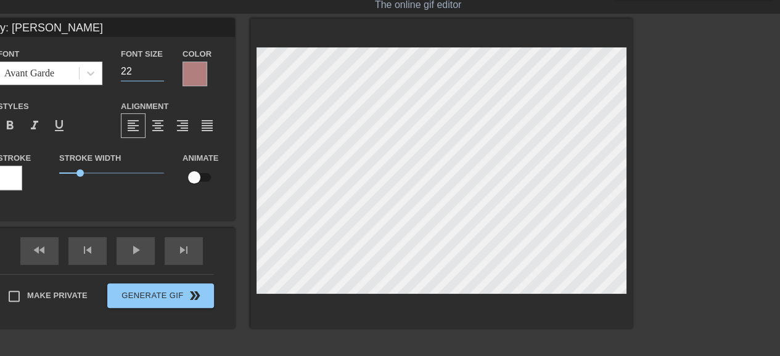
click at [159, 72] on input "22" at bounding box center [142, 72] width 43 height 20
click at [159, 72] on input "21" at bounding box center [142, 72] width 43 height 20
click at [159, 72] on input "20" at bounding box center [142, 72] width 43 height 20
type input "19"
click at [159, 72] on input "19" at bounding box center [142, 72] width 43 height 20
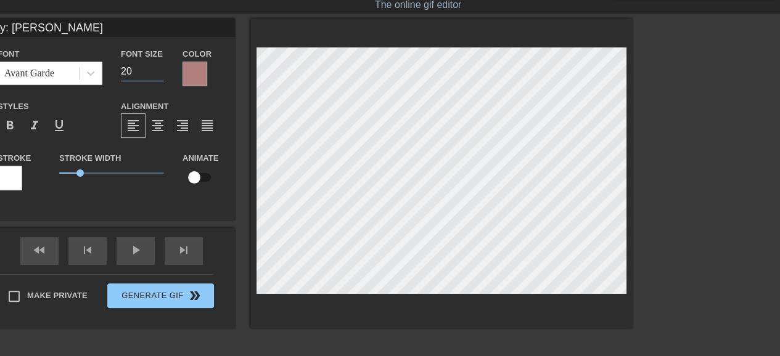
click at [159, 70] on input "20" at bounding box center [142, 72] width 43 height 20
click at [159, 70] on input "21" at bounding box center [142, 72] width 43 height 20
type input "22"
click at [159, 70] on input "22" at bounding box center [142, 72] width 43 height 20
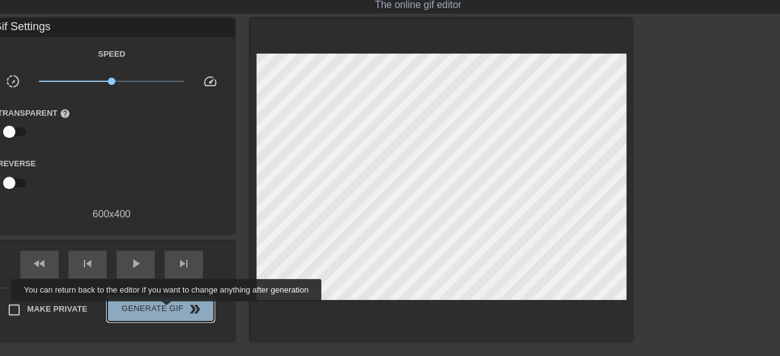
click at [168, 310] on span "Generate Gif double_arrow" at bounding box center [160, 309] width 97 height 15
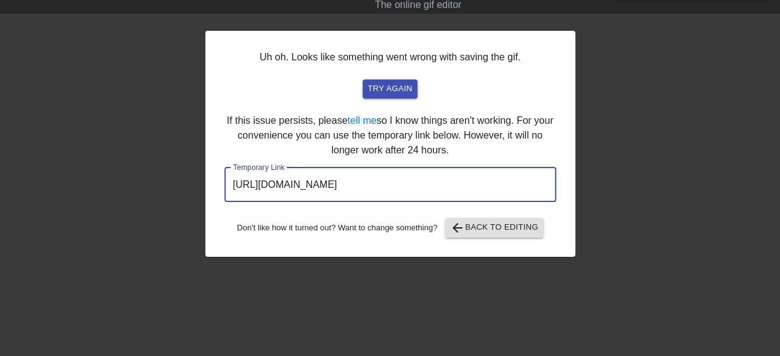
drag, startPoint x: 232, startPoint y: 181, endPoint x: 477, endPoint y: 182, distance: 244.9
click at [477, 182] on input "[URL][DOMAIN_NAME]" at bounding box center [390, 185] width 332 height 35
